Goal: Navigation & Orientation: Find specific page/section

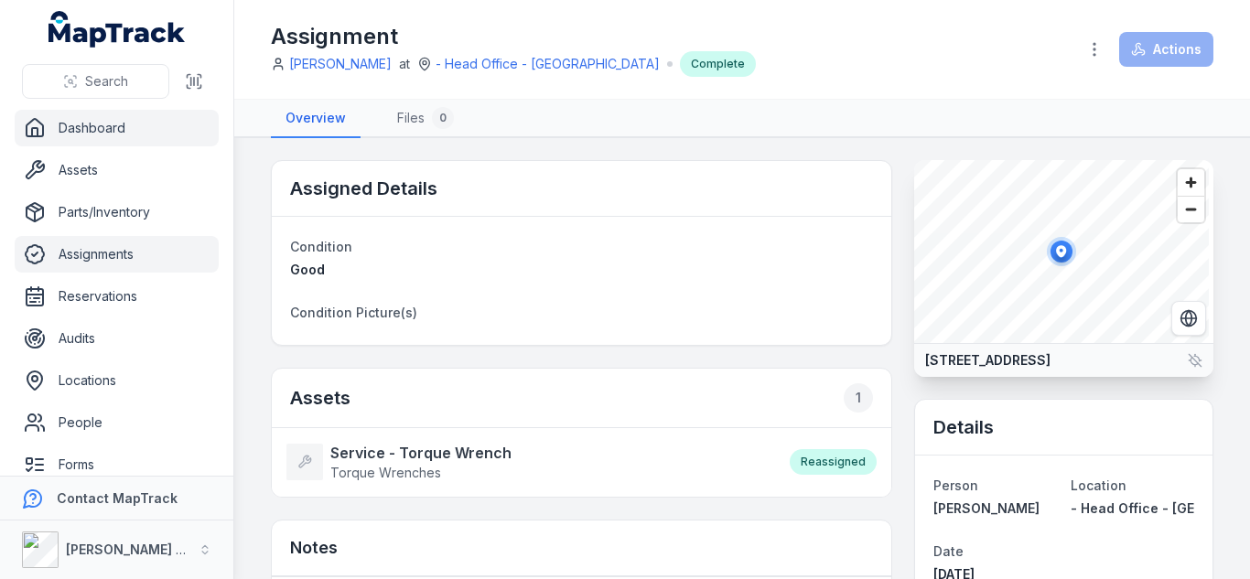
click at [133, 117] on link "Dashboard" at bounding box center [117, 128] width 204 height 37
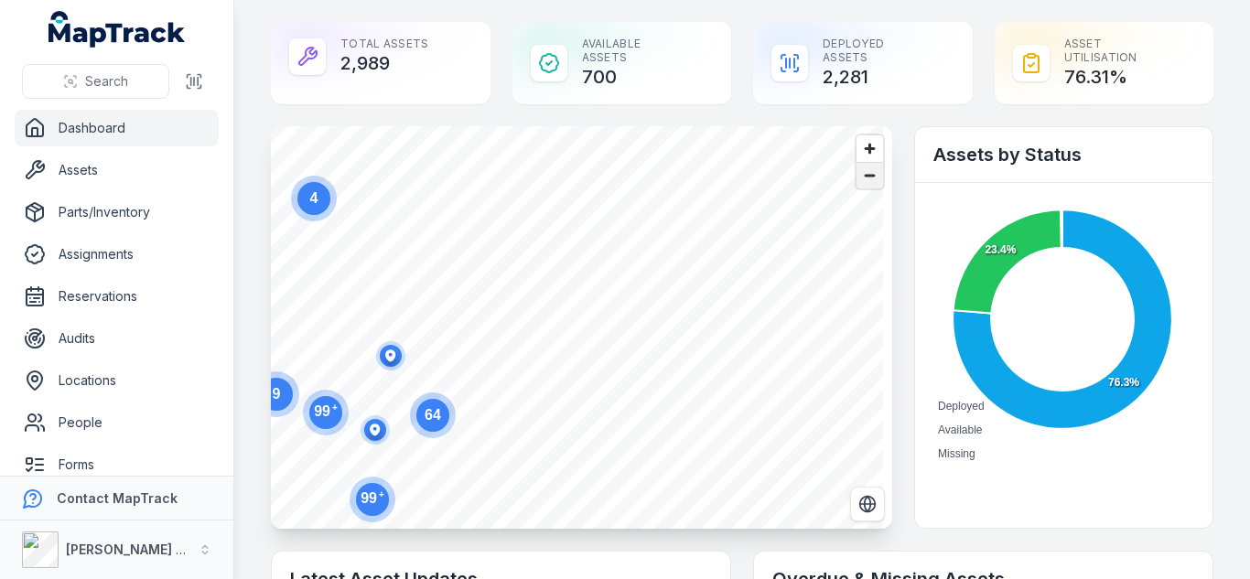
click at [864, 178] on span "Zoom out" at bounding box center [870, 176] width 27 height 26
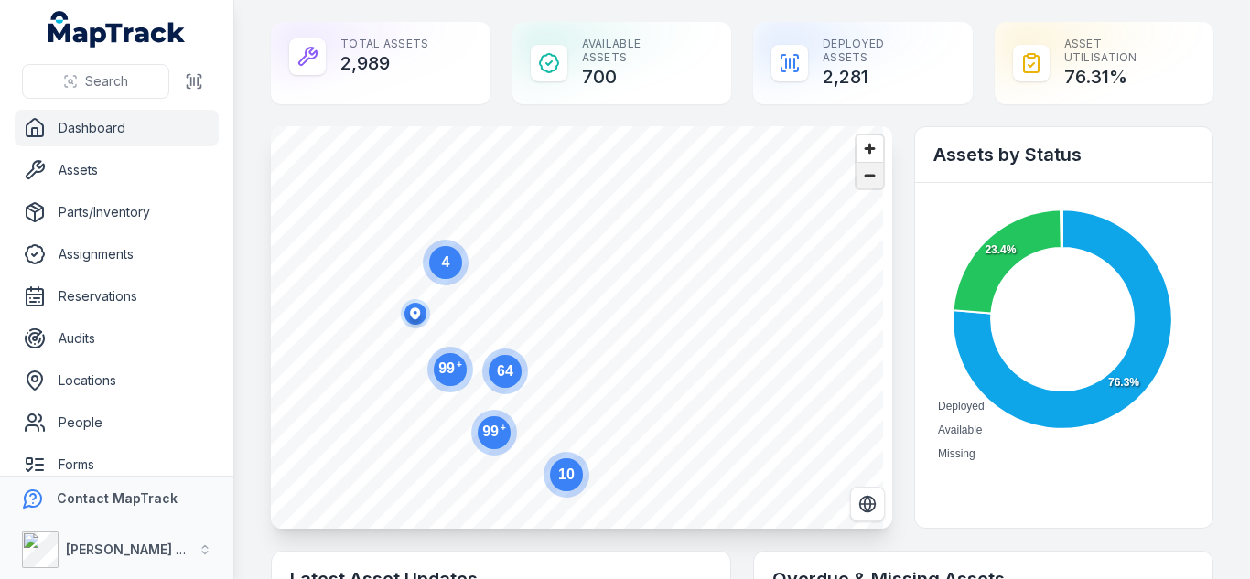
click at [861, 181] on span "Zoom out" at bounding box center [870, 176] width 27 height 26
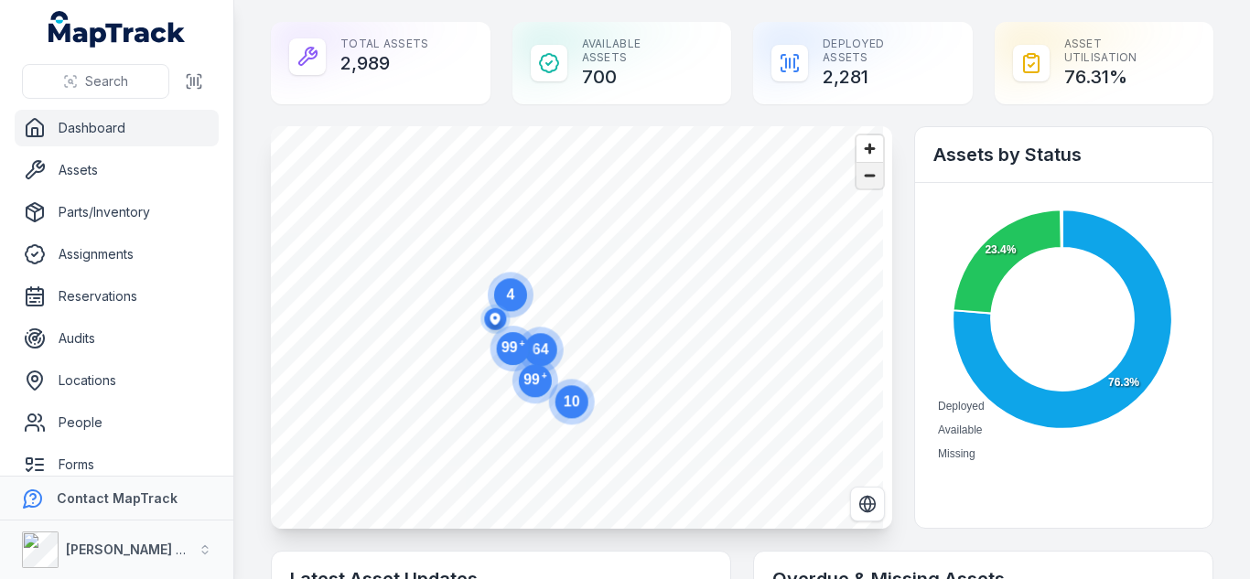
click at [861, 181] on span "Zoom out" at bounding box center [870, 176] width 27 height 26
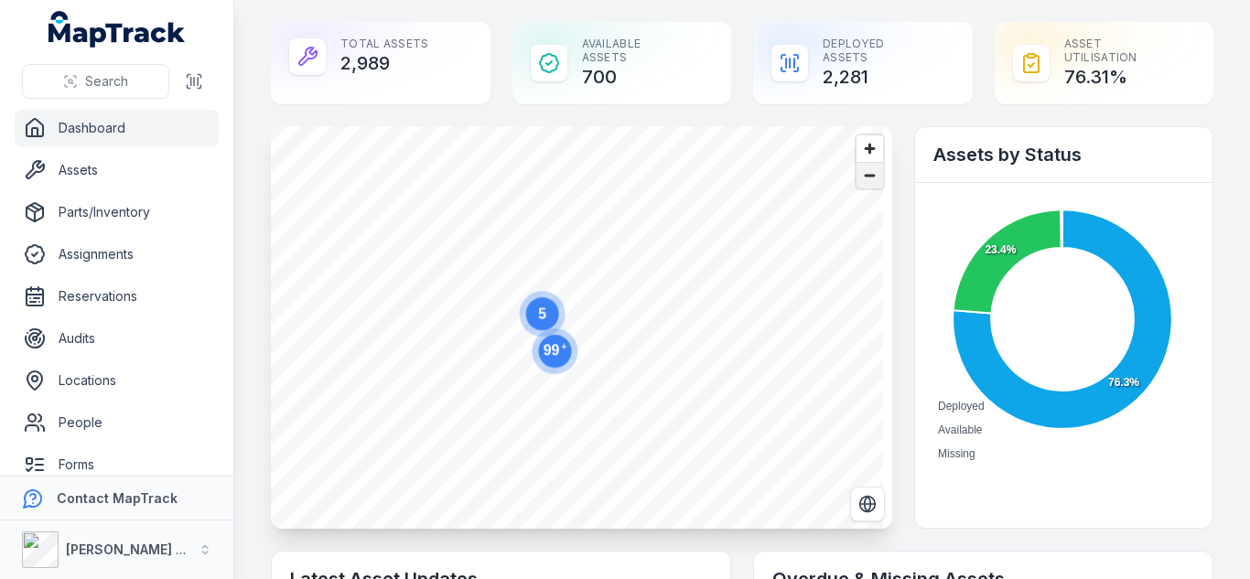
click at [861, 181] on span "Zoom out" at bounding box center [870, 176] width 27 height 26
click at [571, 336] on text "99 +" at bounding box center [574, 328] width 24 height 16
click at [589, 367] on circle at bounding box center [577, 354] width 46 height 46
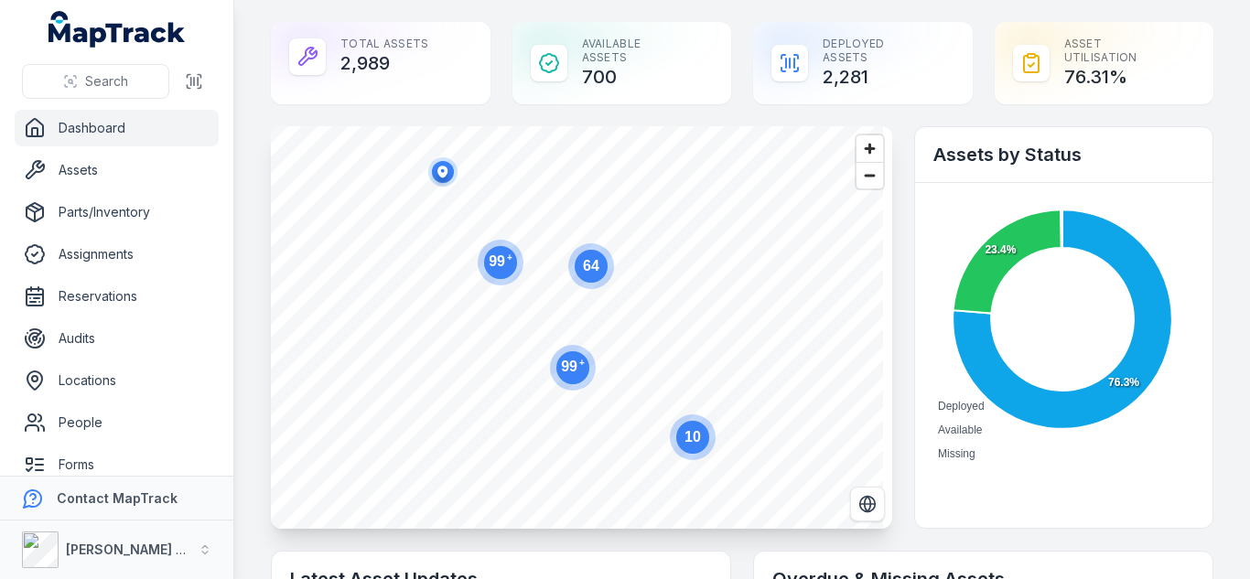
click at [575, 381] on circle at bounding box center [572, 367] width 33 height 33
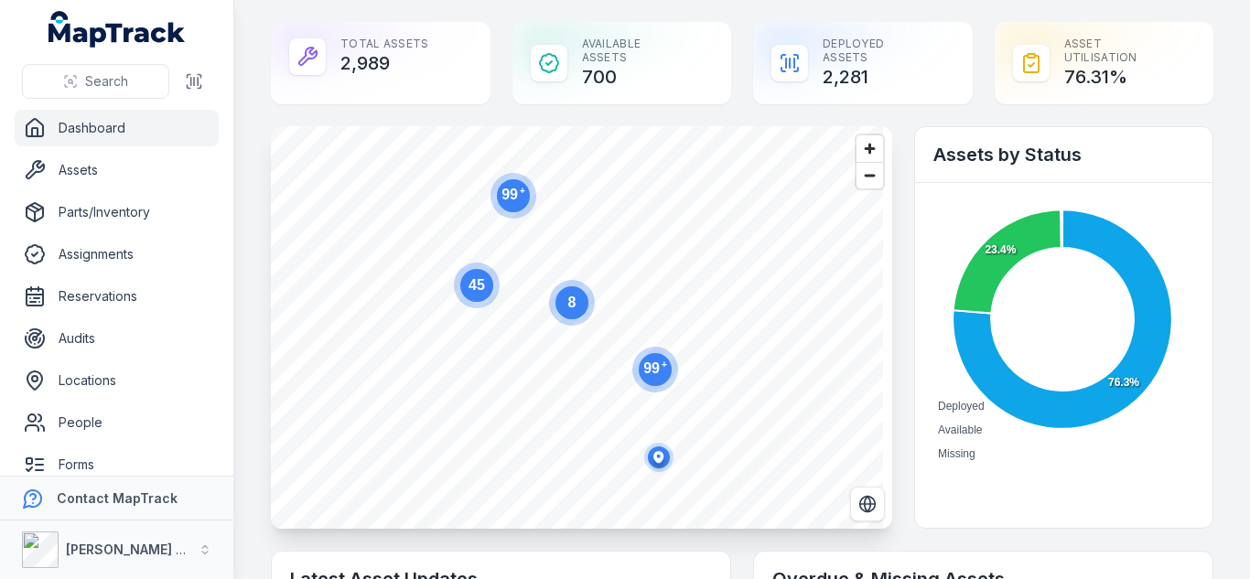
click at [660, 366] on circle at bounding box center [655, 369] width 33 height 33
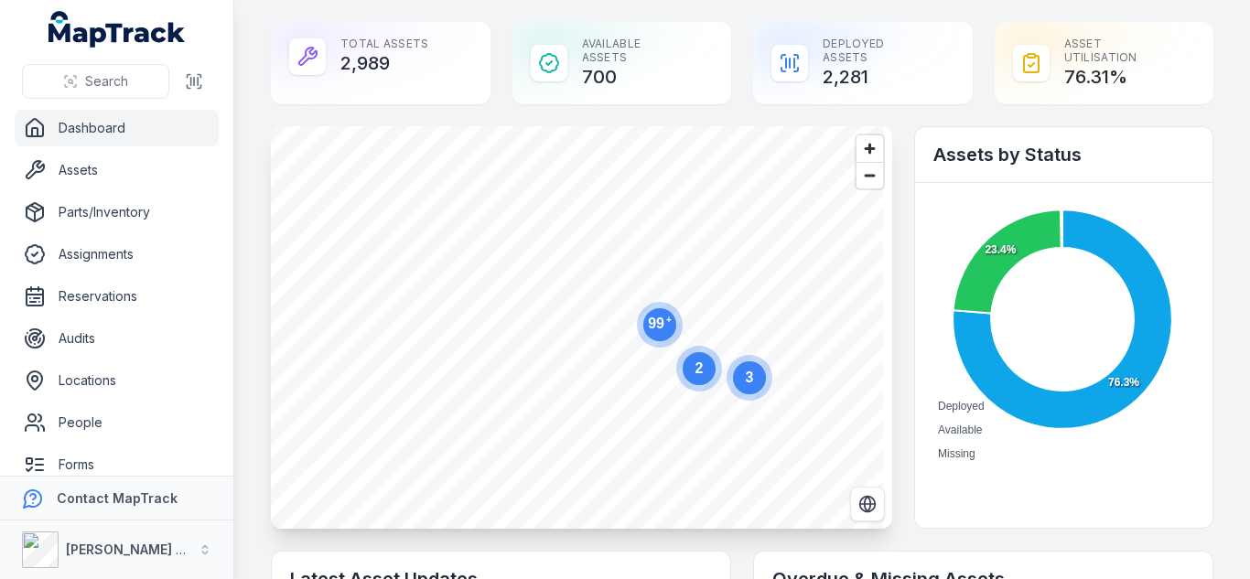
click at [665, 327] on circle at bounding box center [659, 324] width 33 height 33
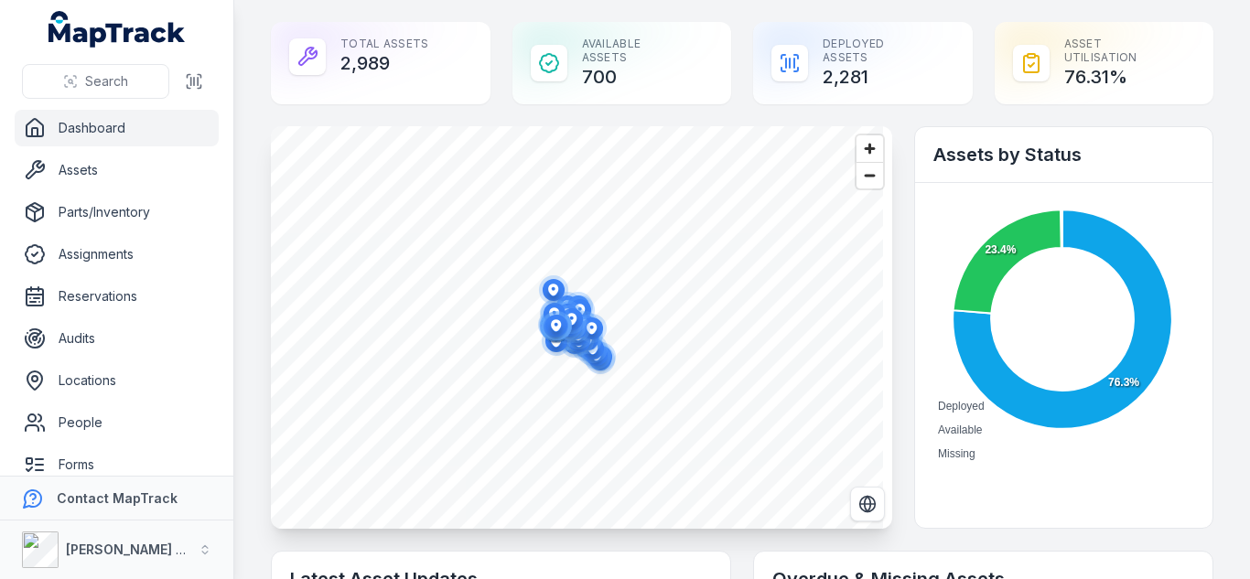
click at [565, 324] on ellipse "button" at bounding box center [557, 326] width 22 height 22
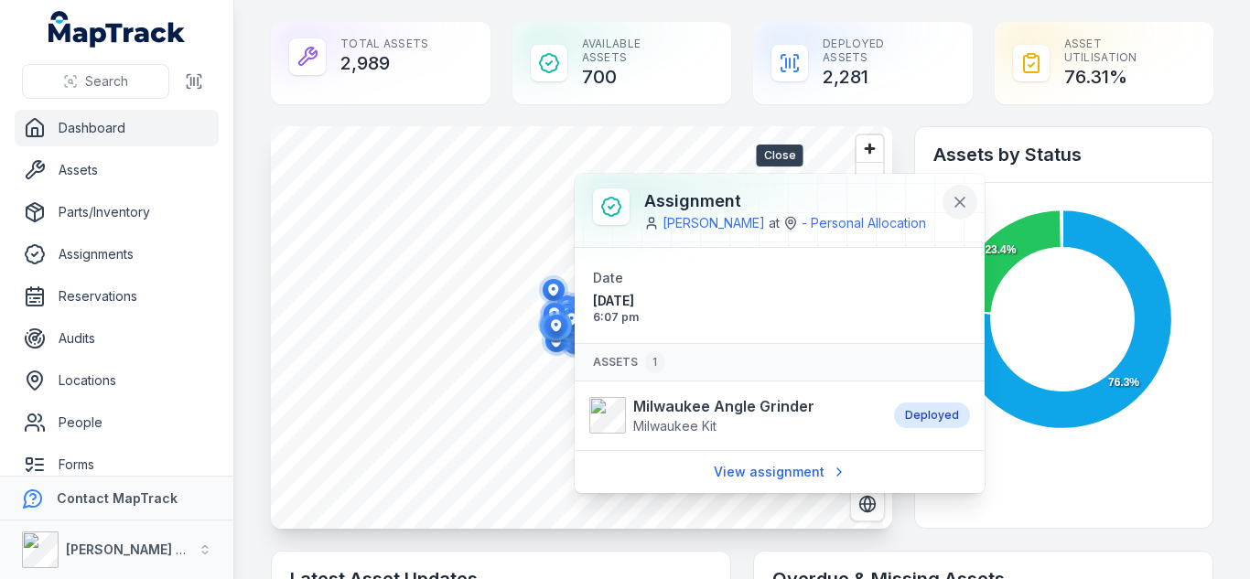
click at [957, 204] on icon at bounding box center [960, 202] width 9 height 9
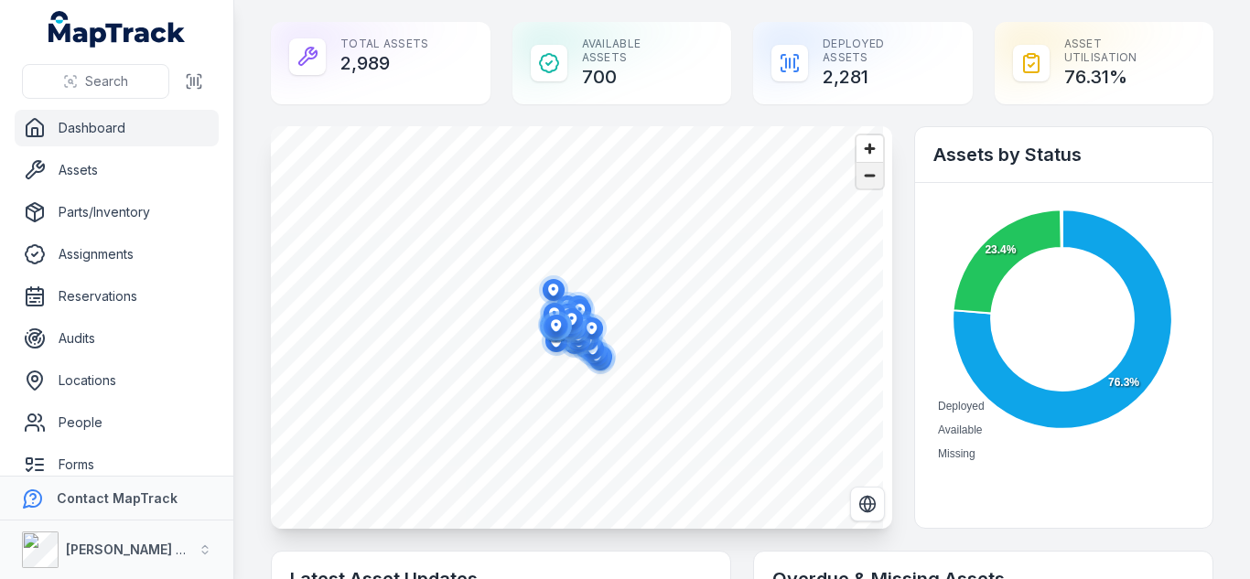
click at [865, 178] on span "Zoom out" at bounding box center [870, 176] width 27 height 26
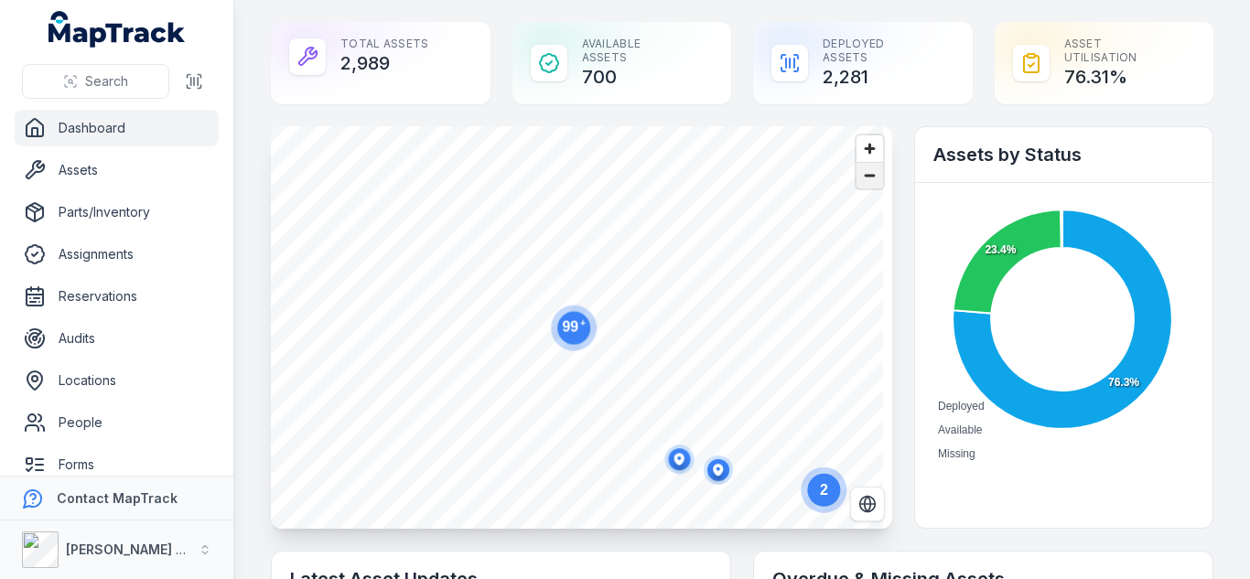
click at [865, 178] on span "Zoom out" at bounding box center [870, 176] width 27 height 26
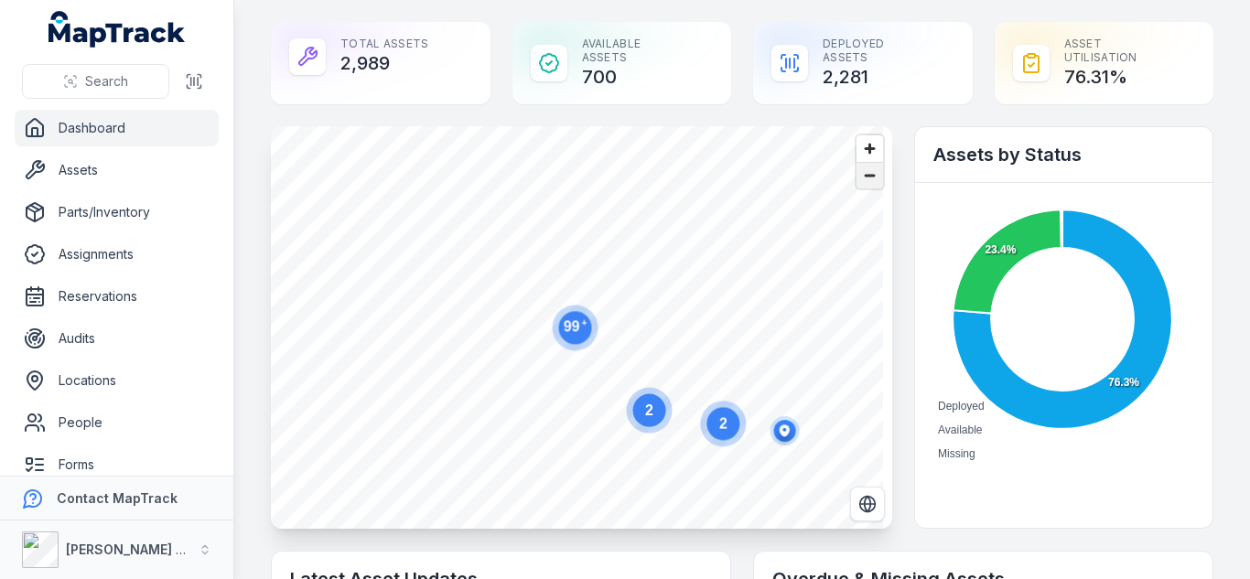
click at [865, 178] on span "Zoom out" at bounding box center [870, 176] width 27 height 26
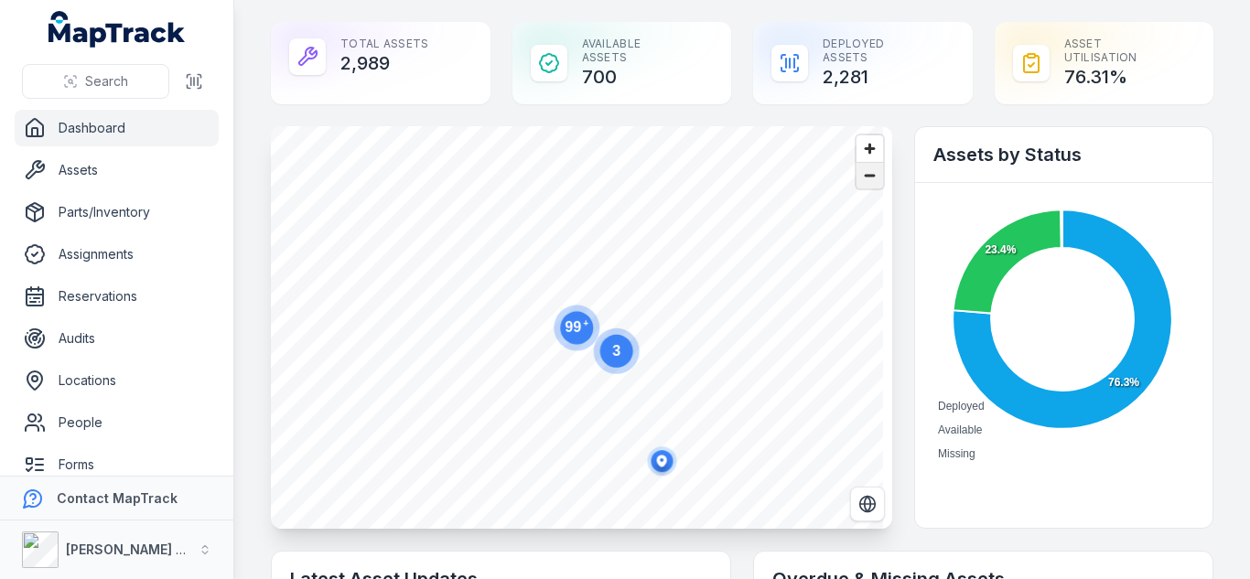
click at [865, 178] on span "Zoom out" at bounding box center [870, 176] width 27 height 26
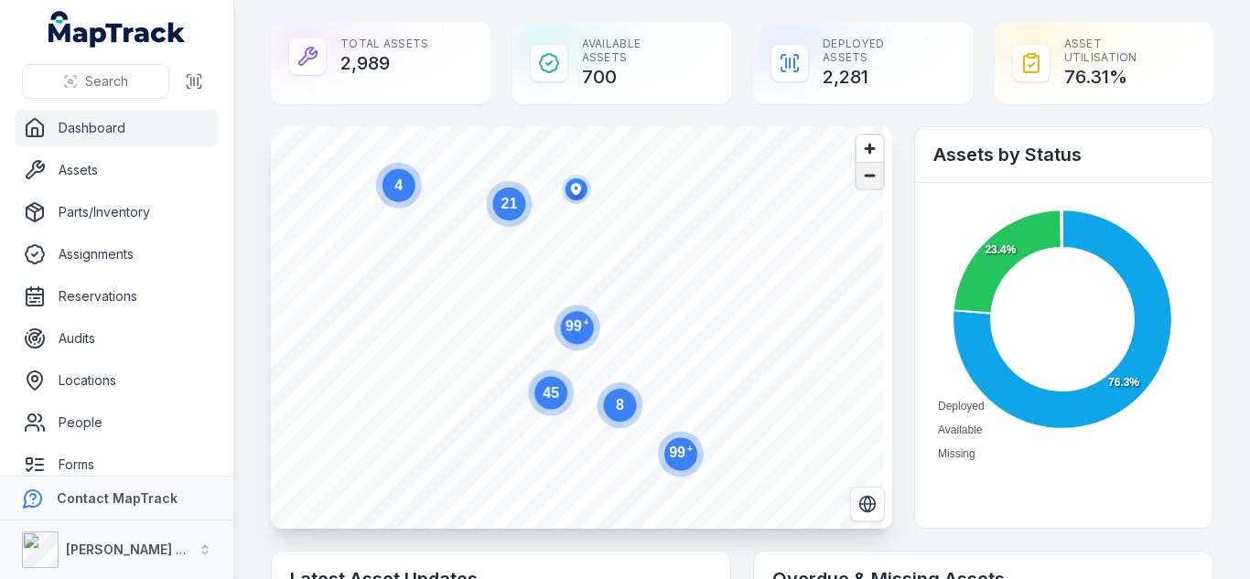
click at [865, 178] on span "Zoom out" at bounding box center [870, 176] width 27 height 26
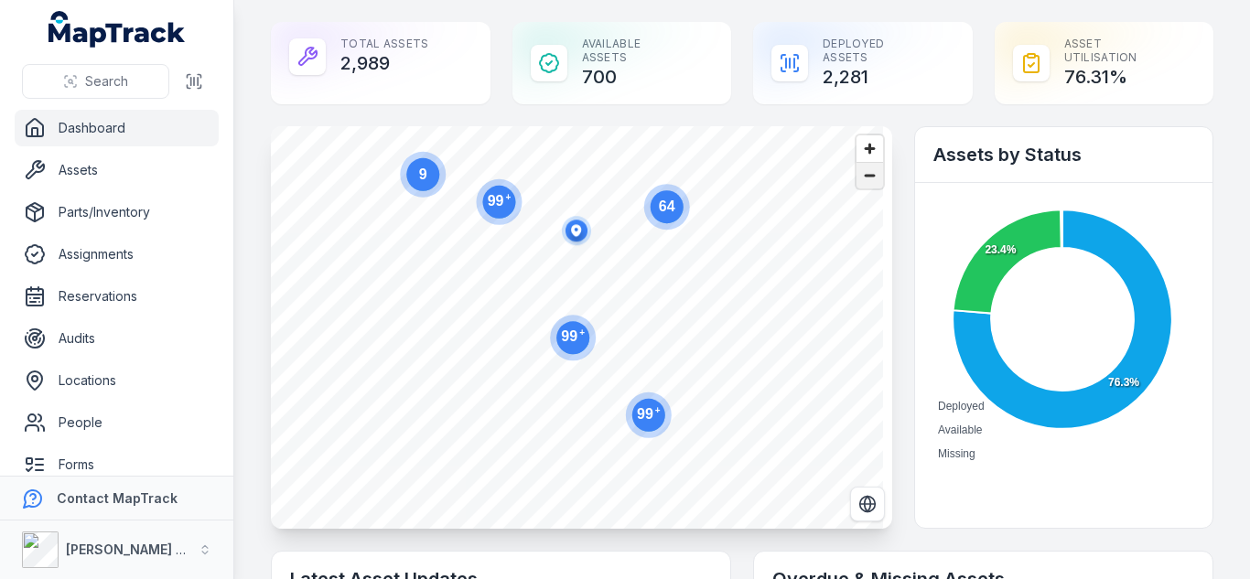
click at [865, 178] on span "Zoom out" at bounding box center [870, 176] width 27 height 26
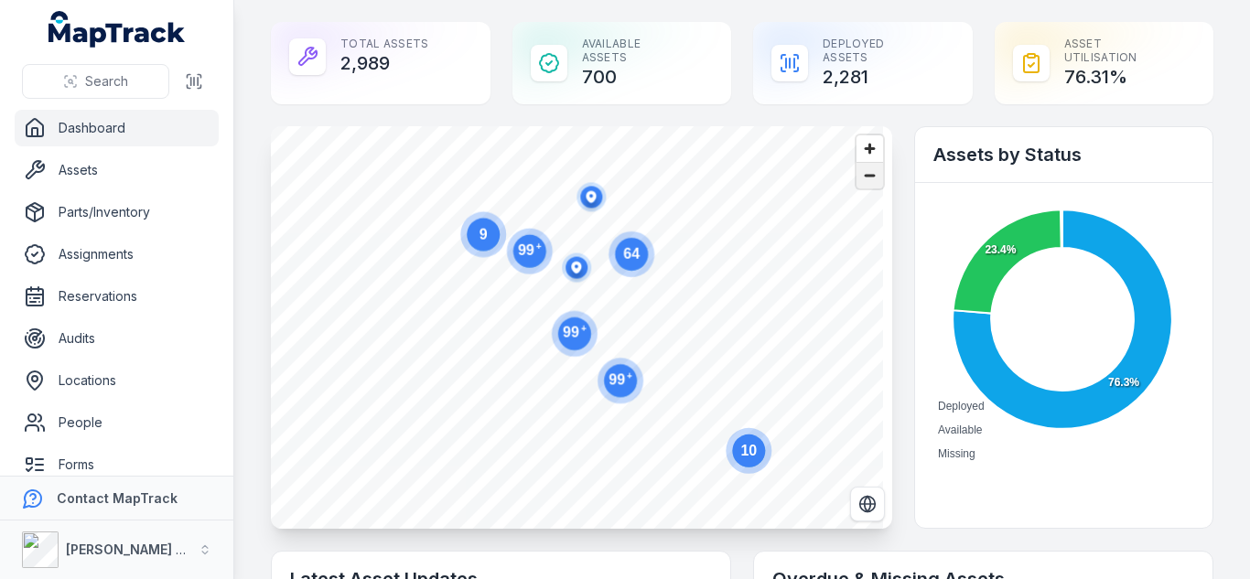
click at [865, 178] on span "Zoom out" at bounding box center [870, 176] width 27 height 26
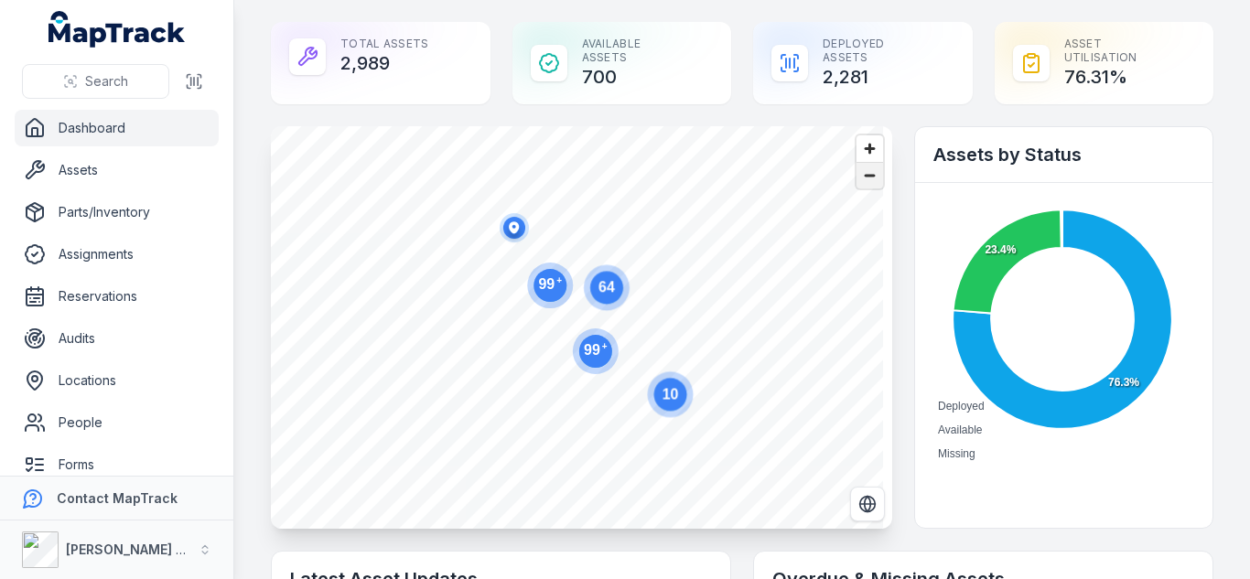
click at [865, 178] on span "Zoom out" at bounding box center [870, 176] width 27 height 26
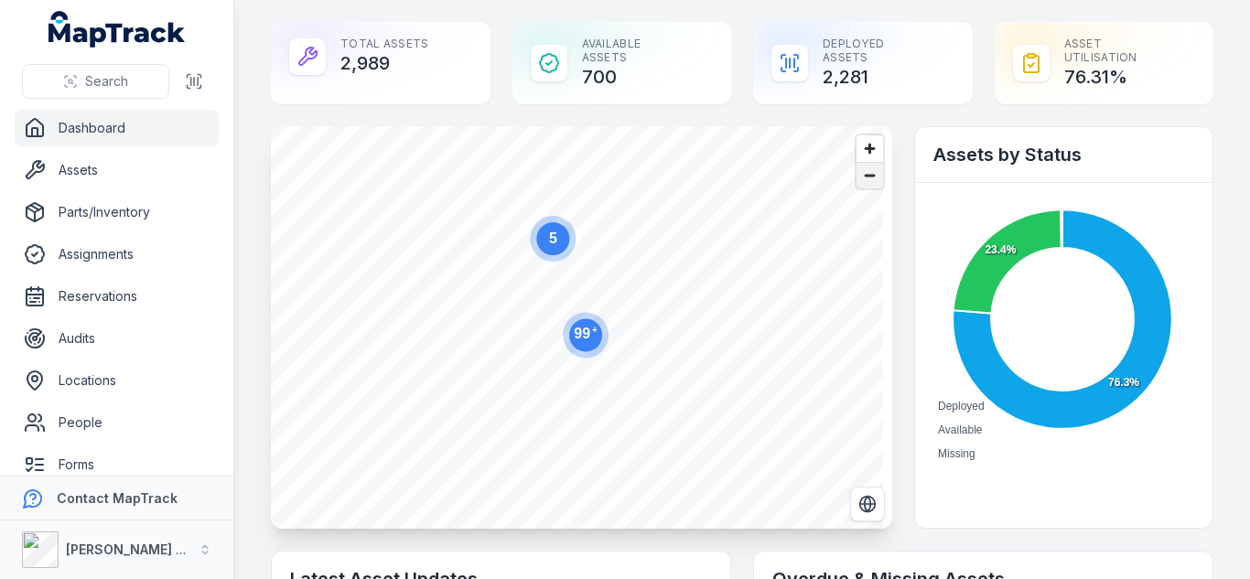
click at [865, 178] on span "Zoom out" at bounding box center [870, 176] width 27 height 26
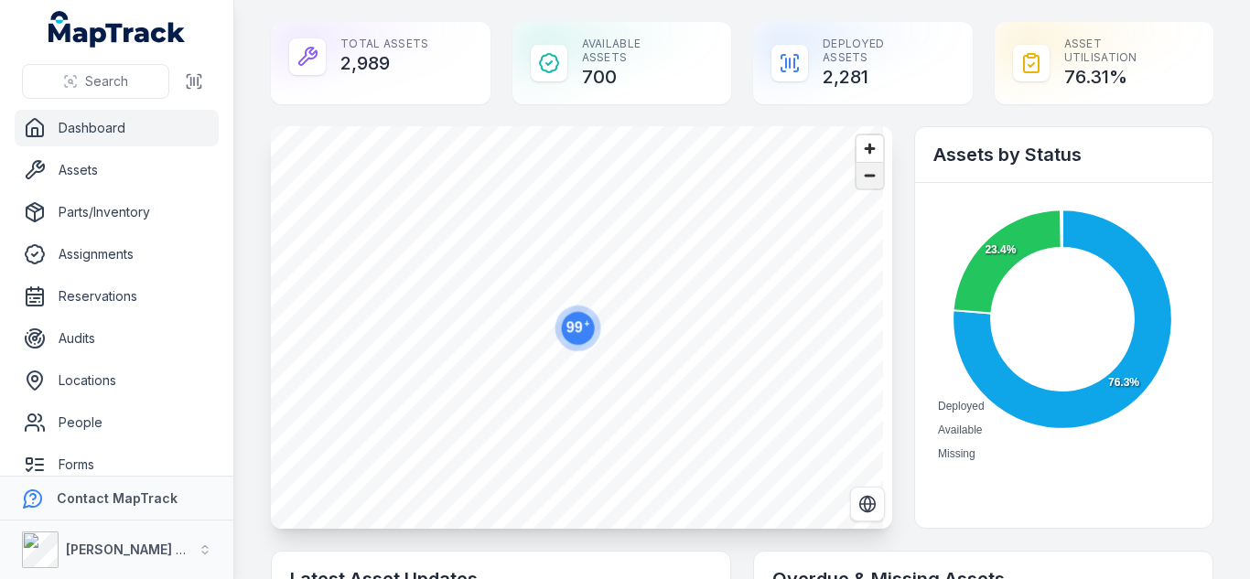
click at [865, 178] on span "Zoom out" at bounding box center [870, 176] width 27 height 26
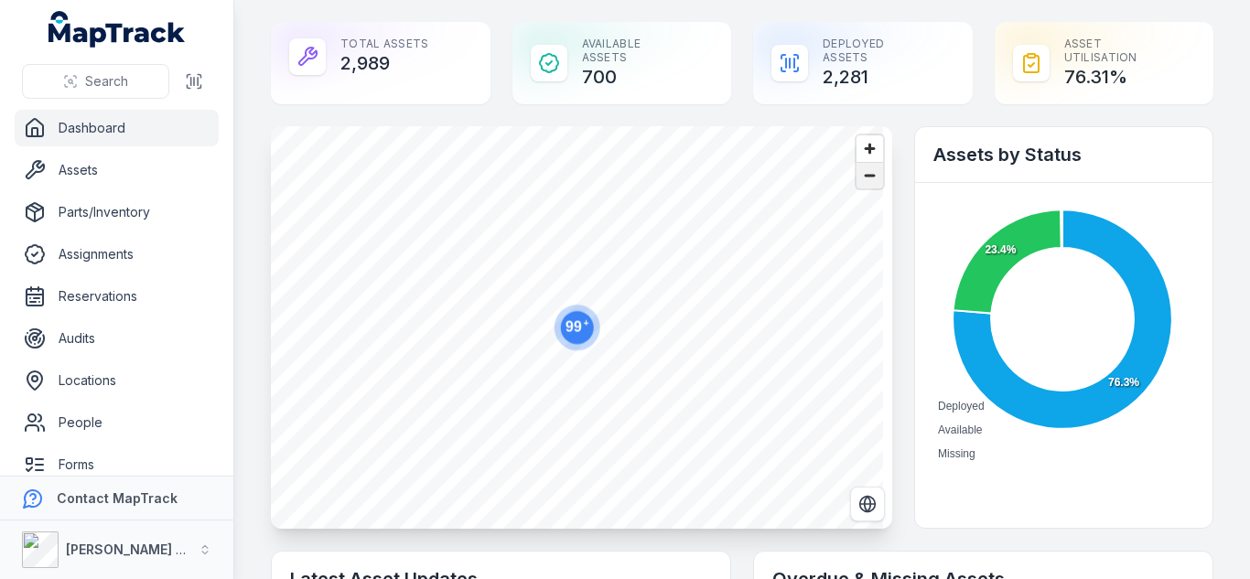
click at [865, 178] on span "Zoom out" at bounding box center [870, 176] width 27 height 26
